Goal: Information Seeking & Learning: Learn about a topic

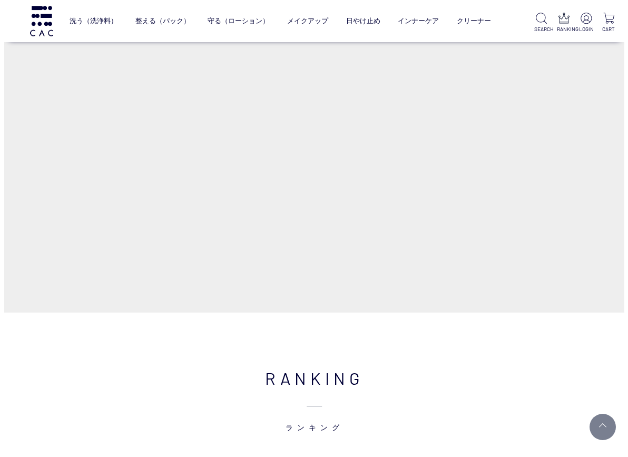
scroll to position [386, 0]
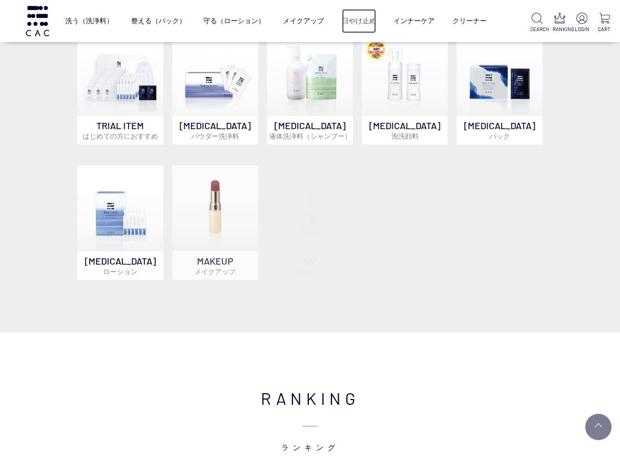
click at [364, 24] on link "日やけ止め" at bounding box center [359, 21] width 34 height 25
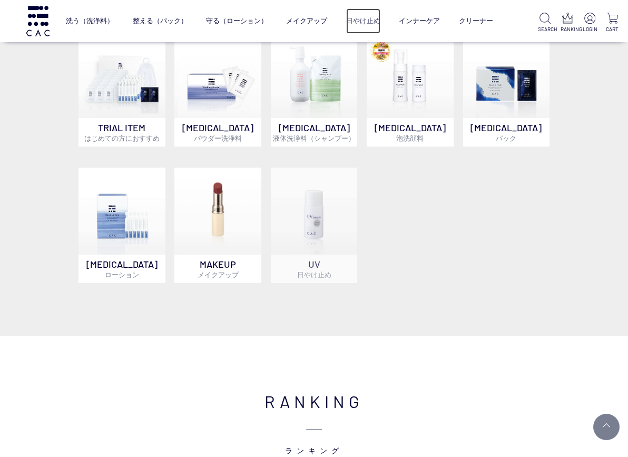
scroll to position [389, 0]
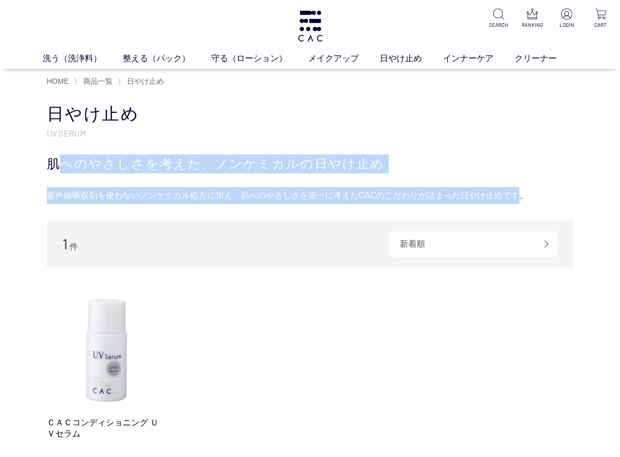
drag, startPoint x: 81, startPoint y: 167, endPoint x: 520, endPoint y: 194, distance: 440.4
click at [520, 194] on div "日やけ止め UV SERUM 肌へのやさしさを考えた、ノンケミカルの日やけ止め 紫外線吸収剤を使わないノンケミカル処方に加え、肌へのやさしさを第一に考えたCA…" at bounding box center [310, 153] width 527 height 101
drag, startPoint x: 520, startPoint y: 194, endPoint x: 508, endPoint y: 196, distance: 12.3
click at [508, 196] on div "紫外線吸収剤を使わないノンケミカル処方に加え、肌へのやさしさを第一に考えたCACのこだわりが詰まった日やけ止めです。" at bounding box center [310, 195] width 527 height 17
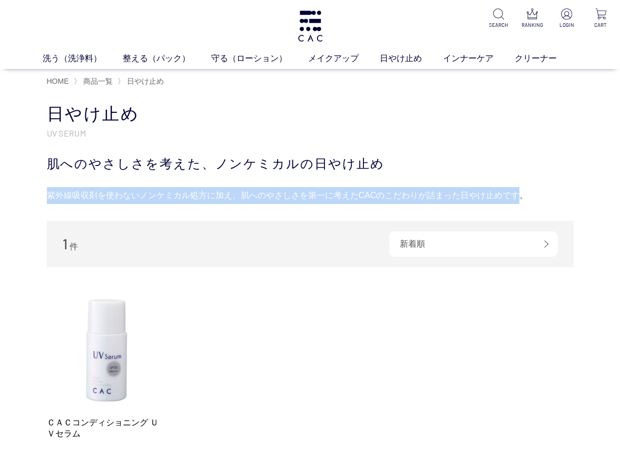
drag, startPoint x: 508, startPoint y: 196, endPoint x: 510, endPoint y: 165, distance: 31.2
click at [510, 165] on div "日やけ止め UV SERUM 肌へのやさしさを考えた、ノンケミカルの日やけ止め 紫外線吸収剤を使わないノンケミカル処方に加え、肌へのやさしさを第一に考えたCA…" at bounding box center [310, 153] width 527 height 101
drag, startPoint x: 510, startPoint y: 165, endPoint x: 457, endPoint y: 173, distance: 53.3
click at [457, 172] on div "肌へのやさしさを考えた、ノンケミカルの日やけ止め" at bounding box center [310, 163] width 527 height 19
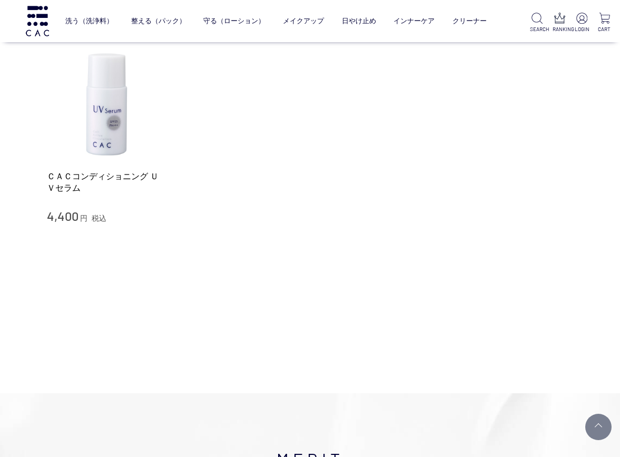
scroll to position [176, 0]
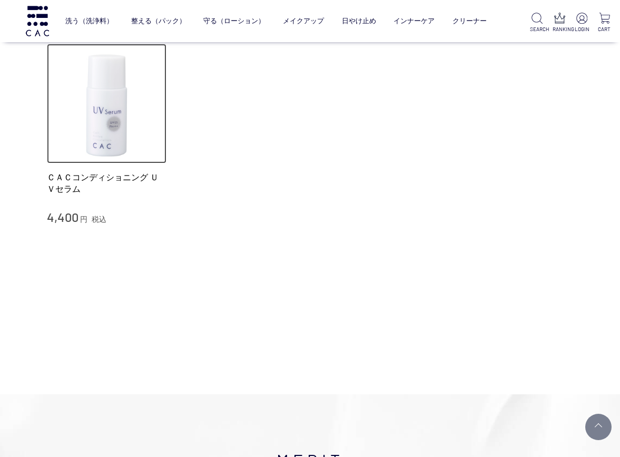
click at [92, 142] on img at bounding box center [107, 104] width 120 height 120
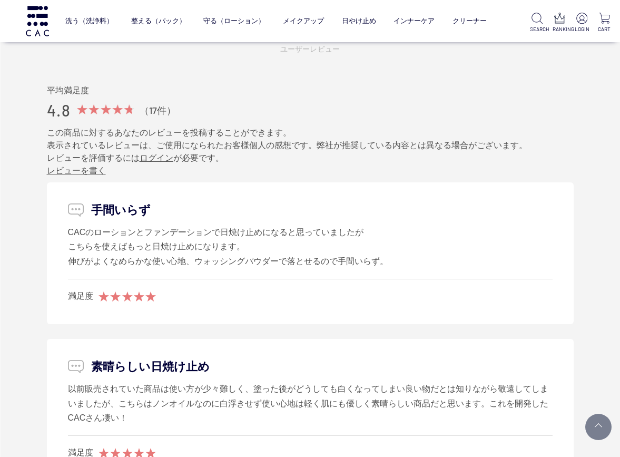
scroll to position [1449, 0]
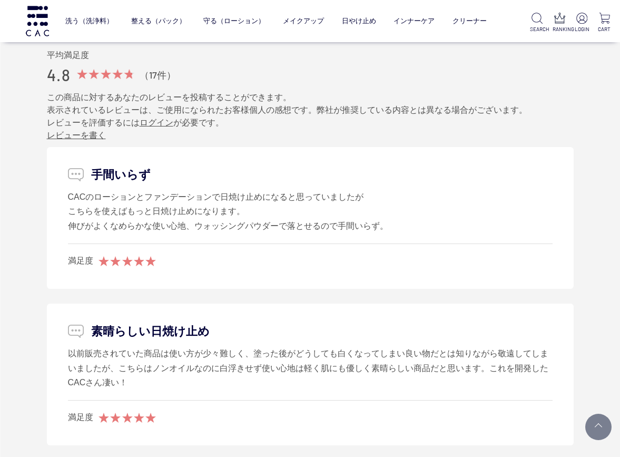
drag, startPoint x: 363, startPoint y: 382, endPoint x: 364, endPoint y: 328, distance: 53.8
click at [364, 328] on li "素晴らしい日焼け止め 以前販売されていた商品は使い方が少々難しく、塗った後がどうしても白くなってしまい良い物だとは知りながら敬遠してしまいましたが、こちらはノ…" at bounding box center [310, 375] width 527 height 142
drag, startPoint x: 364, startPoint y: 328, endPoint x: 332, endPoint y: 352, distance: 39.6
click at [332, 352] on div "以前販売されていた商品は使い方が少々難しく、塗った後がどうしても白くなってしまい良い物だとは知りながら敬遠してしまいましたが、こちらはノンオイルなのに白浮きせ…" at bounding box center [310, 367] width 485 height 43
drag, startPoint x: 328, startPoint y: 338, endPoint x: 340, endPoint y: 385, distance: 48.6
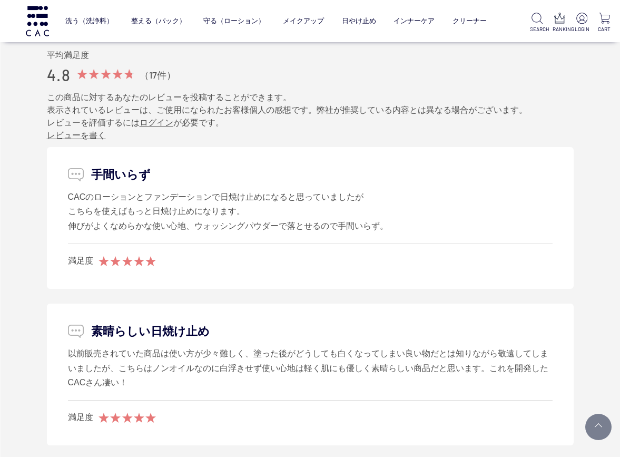
click at [340, 385] on li "素晴らしい日焼け止め 以前販売されていた商品は使い方が少々難しく、塗った後がどうしても白くなってしまい良い物だとは知りながら敬遠してしまいましたが、こちらはノ…" at bounding box center [310, 375] width 527 height 142
drag, startPoint x: 340, startPoint y: 385, endPoint x: 333, endPoint y: 392, distance: 10.8
click at [333, 392] on li "素晴らしい日焼け止め 以前販売されていた商品は使い方が少々難しく、塗った後がどうしても白くなってしまい良い物だとは知りながら敬遠してしまいましたが、こちらはノ…" at bounding box center [310, 375] width 527 height 142
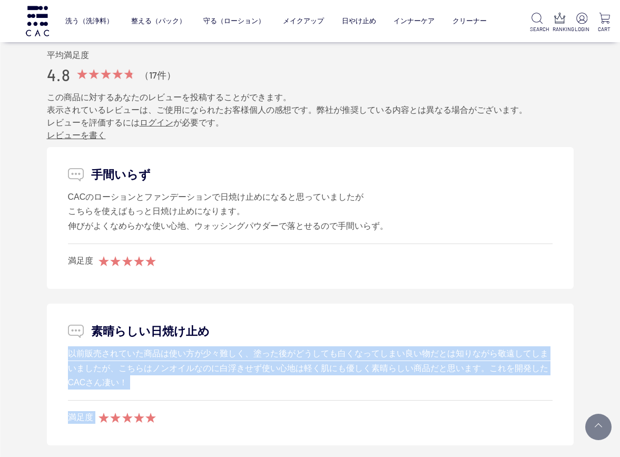
drag, startPoint x: 332, startPoint y: 393, endPoint x: 340, endPoint y: 325, distance: 68.4
click at [340, 325] on li "素晴らしい日焼け止め 以前販売されていた商品は使い方が少々難しく、塗った後がどうしても白くなってしまい良い物だとは知りながら敬遠してしまいましたが、こちらはノ…" at bounding box center [310, 375] width 527 height 142
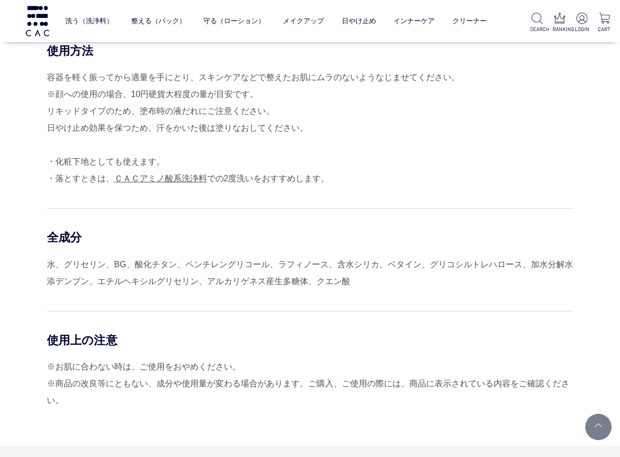
scroll to position [781, 0]
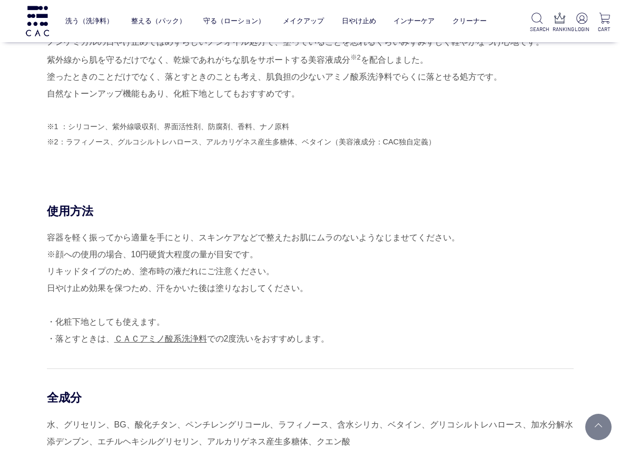
click at [116, 455] on div "使用方法 容器を軽く振ってから適量を手にとり、スキンケアなどで整えたお肌にムラのないようなじませてください。 ※顔への使用の場合、10円硬貨大程度の量が目安で…" at bounding box center [310, 386] width 527 height 366
